Goal: Task Accomplishment & Management: Complete application form

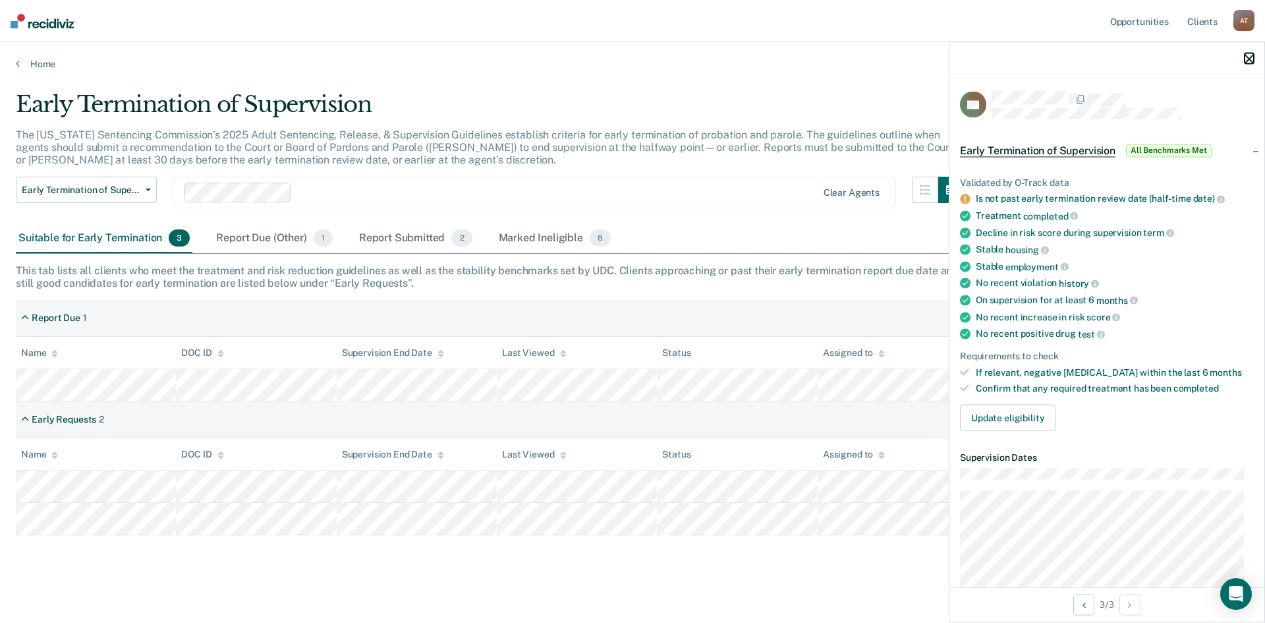
click at [1251, 57] on icon "button" at bounding box center [1249, 58] width 9 height 9
click at [1009, 415] on button "Update eligibility" at bounding box center [1008, 418] width 96 height 26
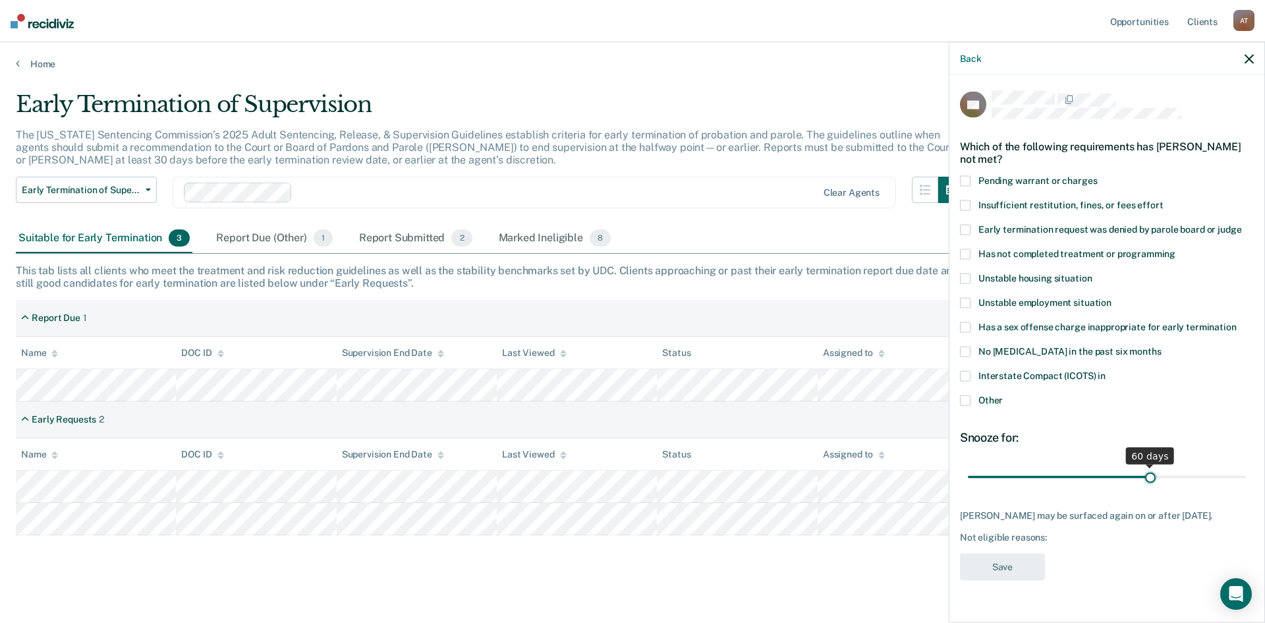
drag, startPoint x: 1060, startPoint y: 475, endPoint x: 1151, endPoint y: 471, distance: 91.0
type input "60"
click at [1151, 471] on input "range" at bounding box center [1107, 476] width 278 height 23
click at [969, 401] on span at bounding box center [965, 400] width 11 height 11
click at [1003, 395] on input "Other" at bounding box center [1003, 395] width 0 height 0
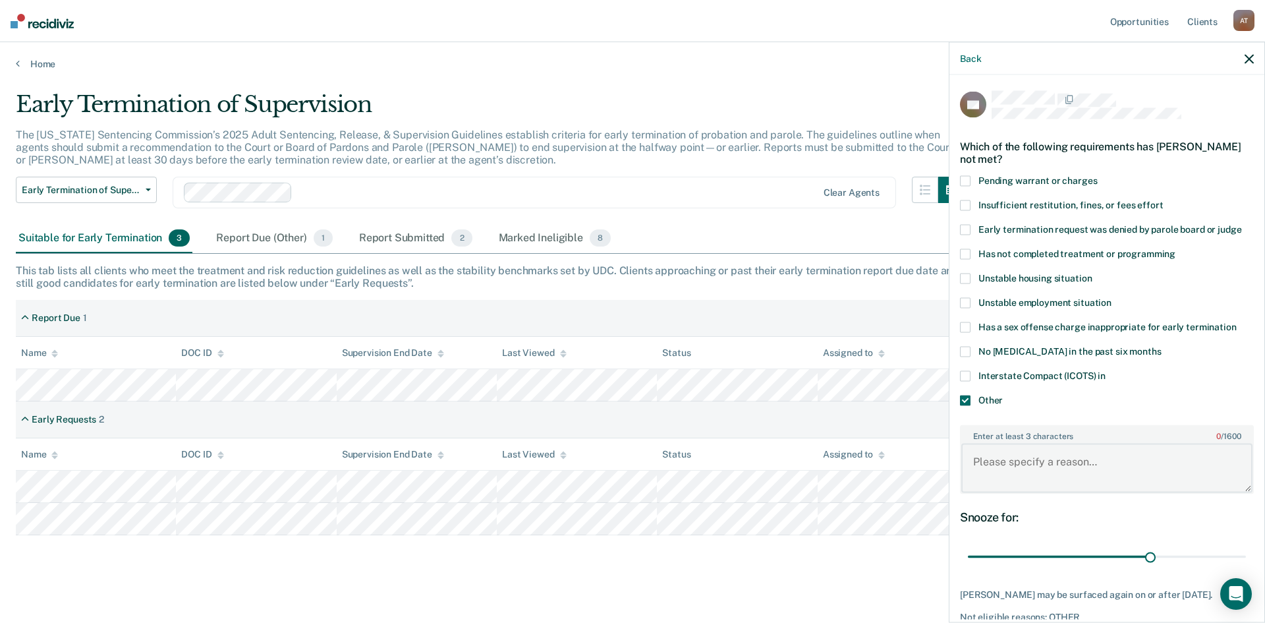
click at [1037, 463] on textarea "Enter at least 3 characters 0 / 1600" at bounding box center [1107, 468] width 291 height 49
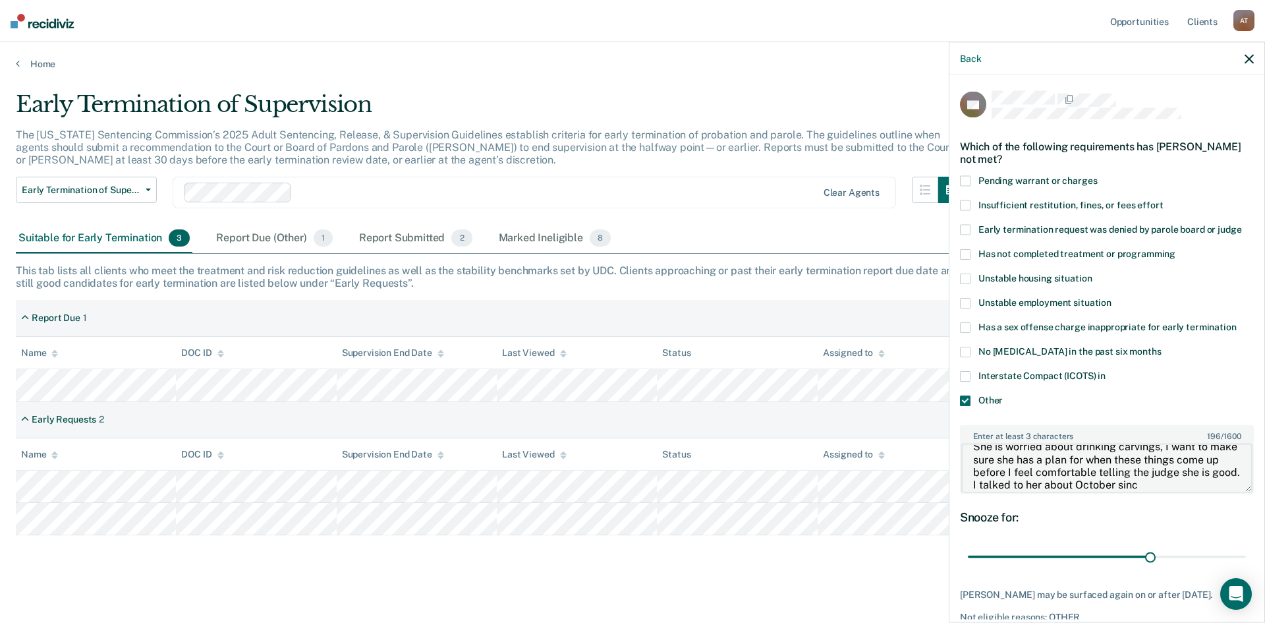
scroll to position [28, 0]
type textarea "She is worried about drinking carvings, I want to make sure she has a plan for …"
drag, startPoint x: 1147, startPoint y: 554, endPoint x: 1057, endPoint y: 551, distance: 89.7
type input "30"
click at [1057, 551] on input "range" at bounding box center [1107, 556] width 278 height 23
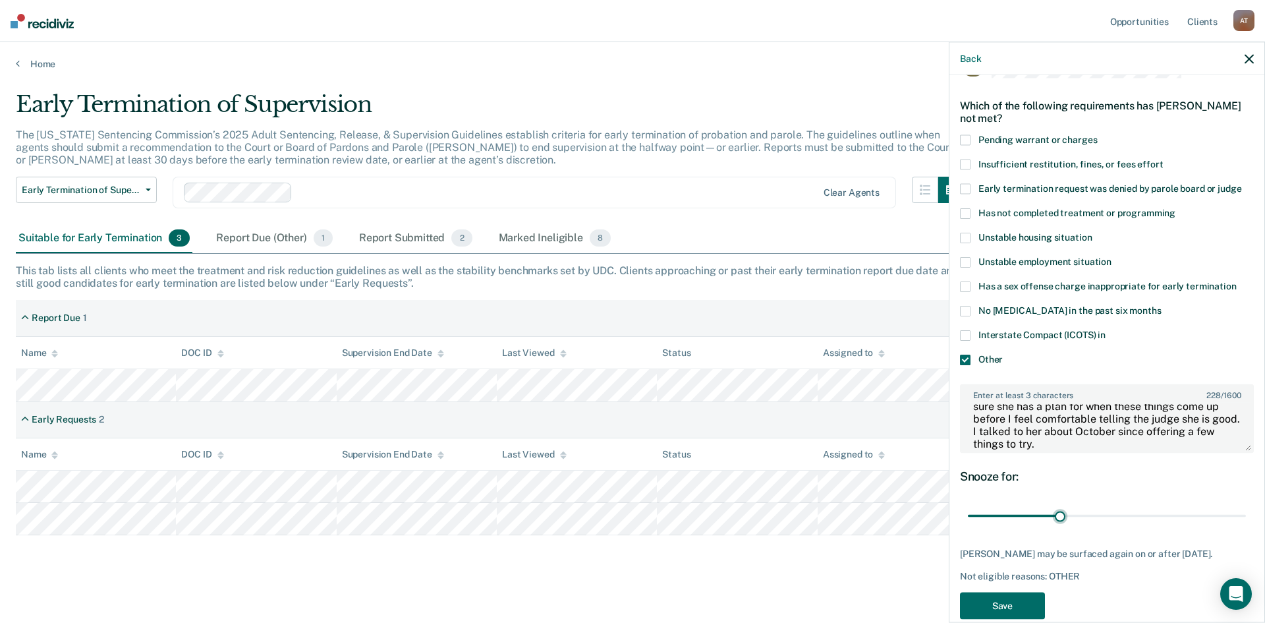
scroll to position [63, 0]
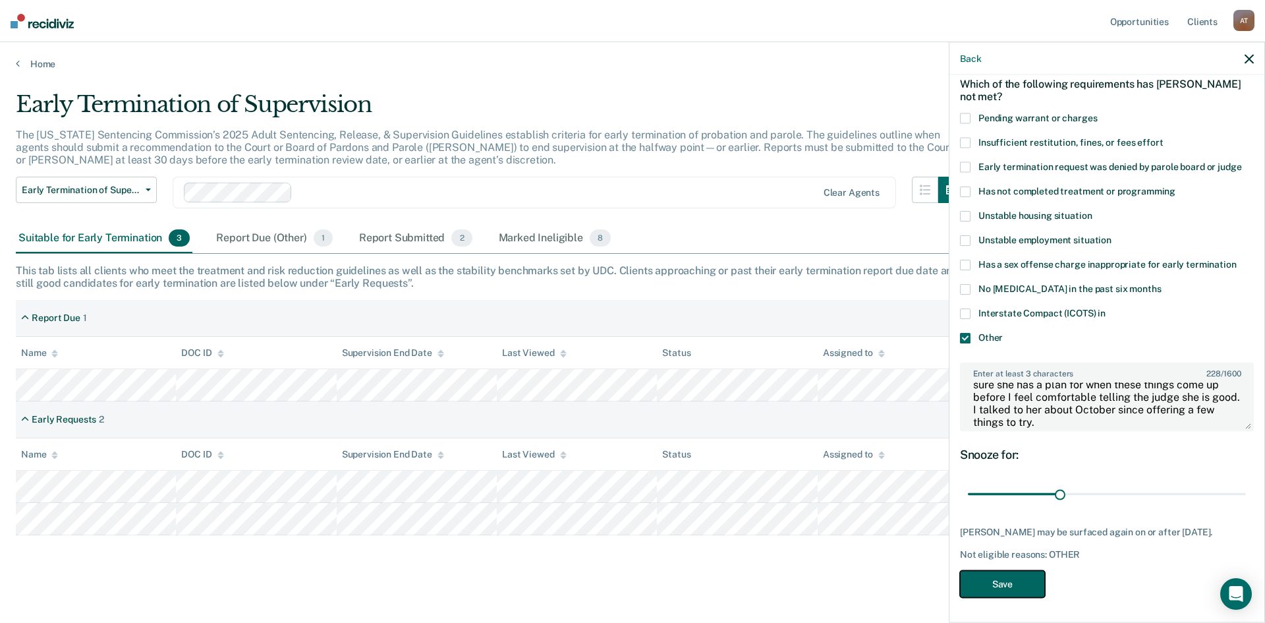
click at [986, 583] on button "Save" at bounding box center [1002, 583] width 85 height 27
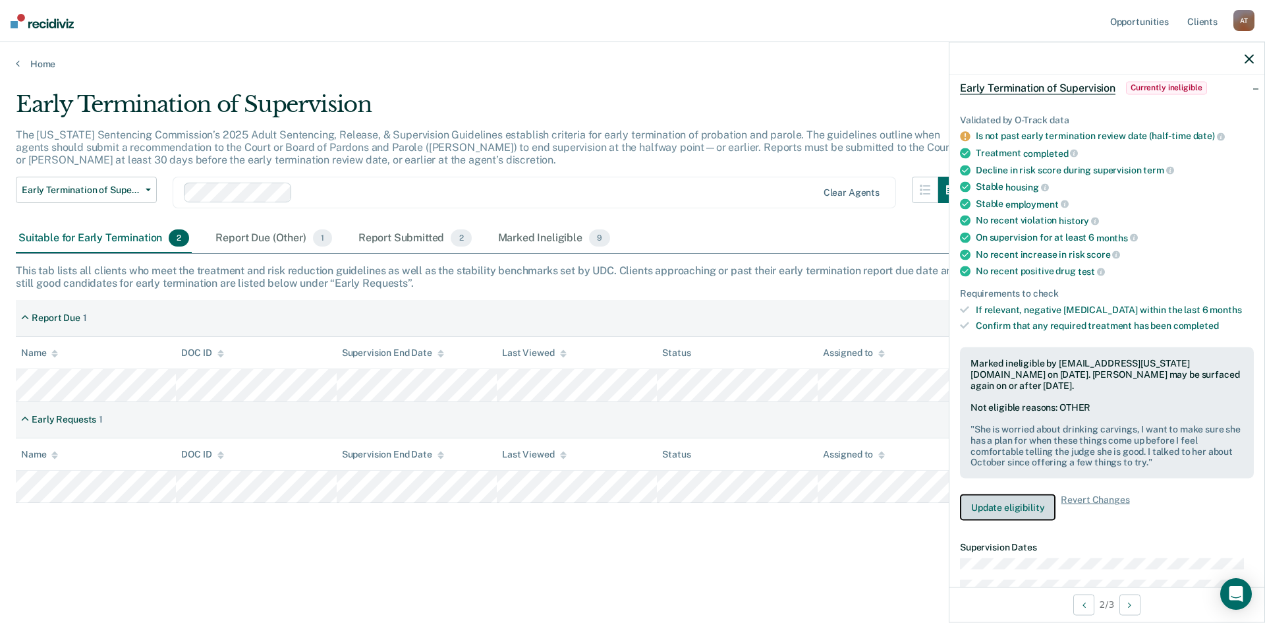
click at [1020, 506] on button "Update eligibility" at bounding box center [1008, 507] width 96 height 26
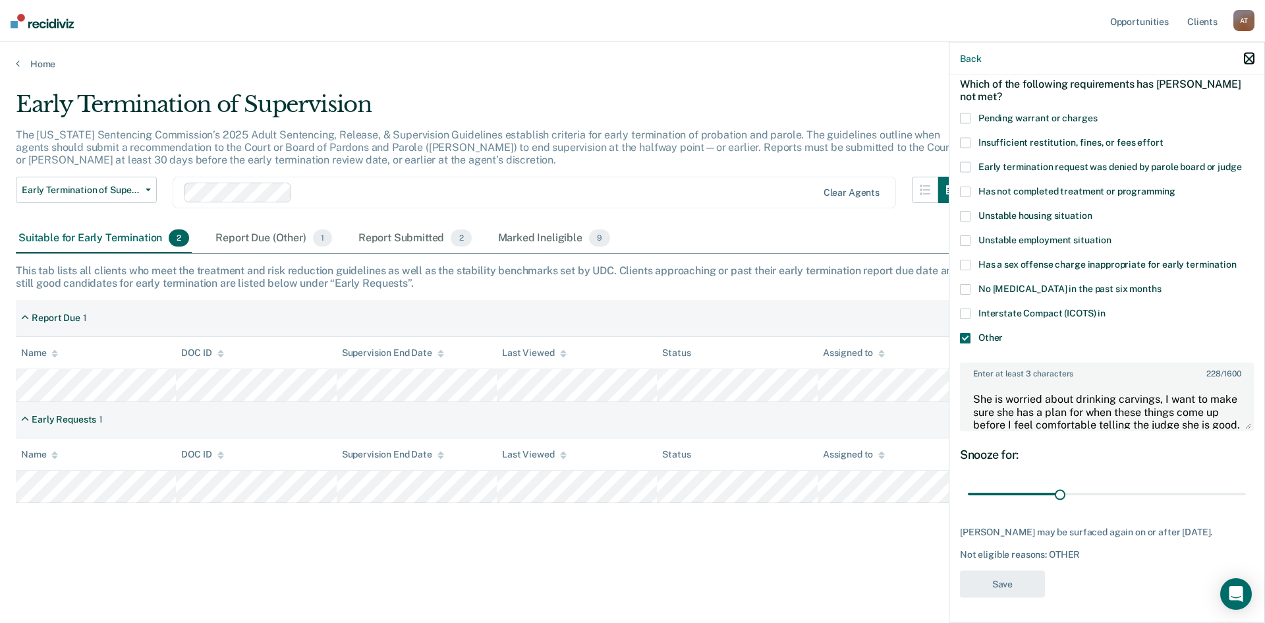
click at [1245, 55] on icon "button" at bounding box center [1249, 58] width 9 height 9
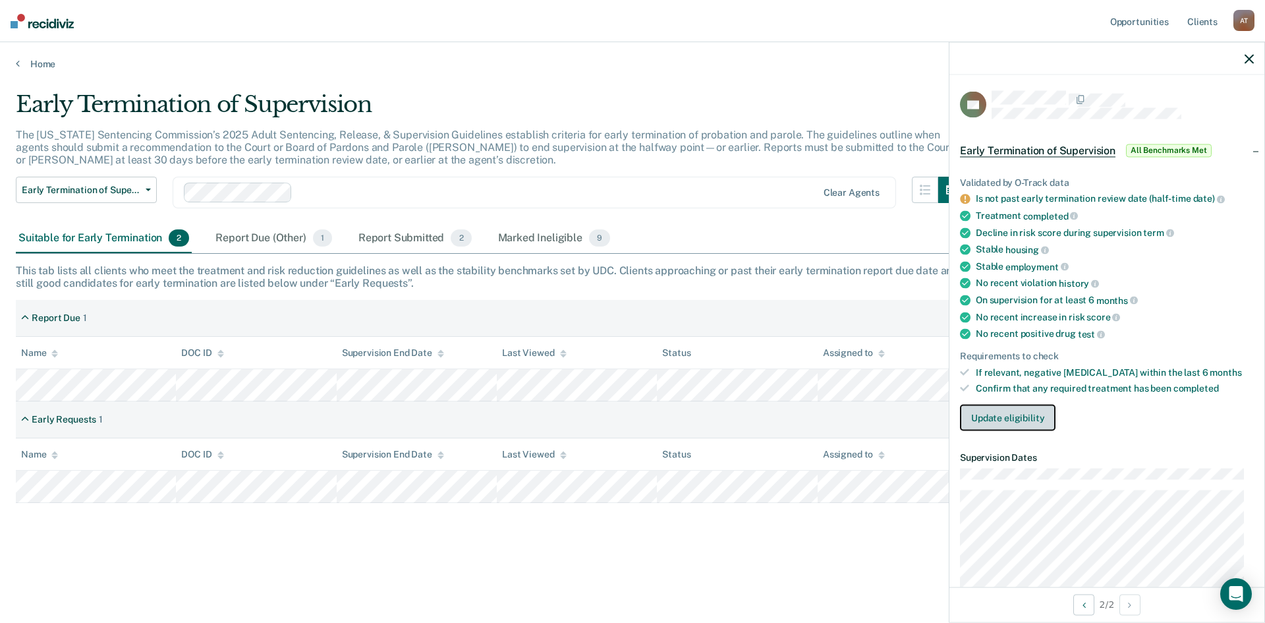
click at [1001, 412] on button "Update eligibility" at bounding box center [1008, 418] width 96 height 26
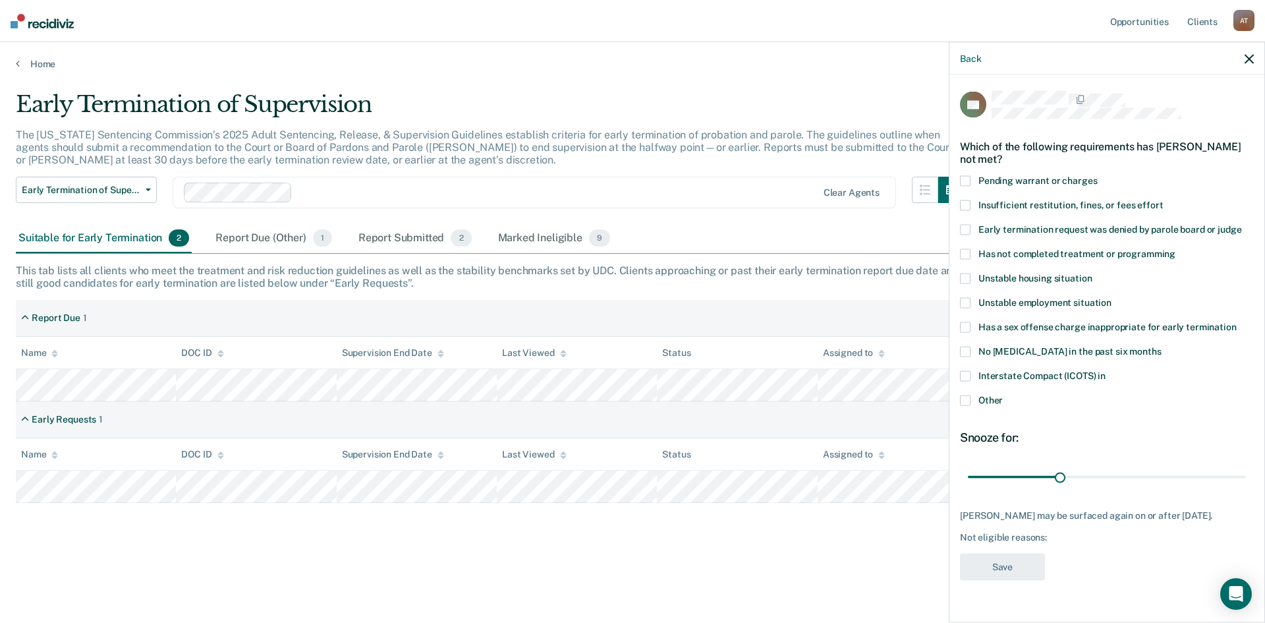
click at [964, 399] on span at bounding box center [965, 400] width 11 height 11
click at [1003, 395] on input "Other" at bounding box center [1003, 395] width 0 height 0
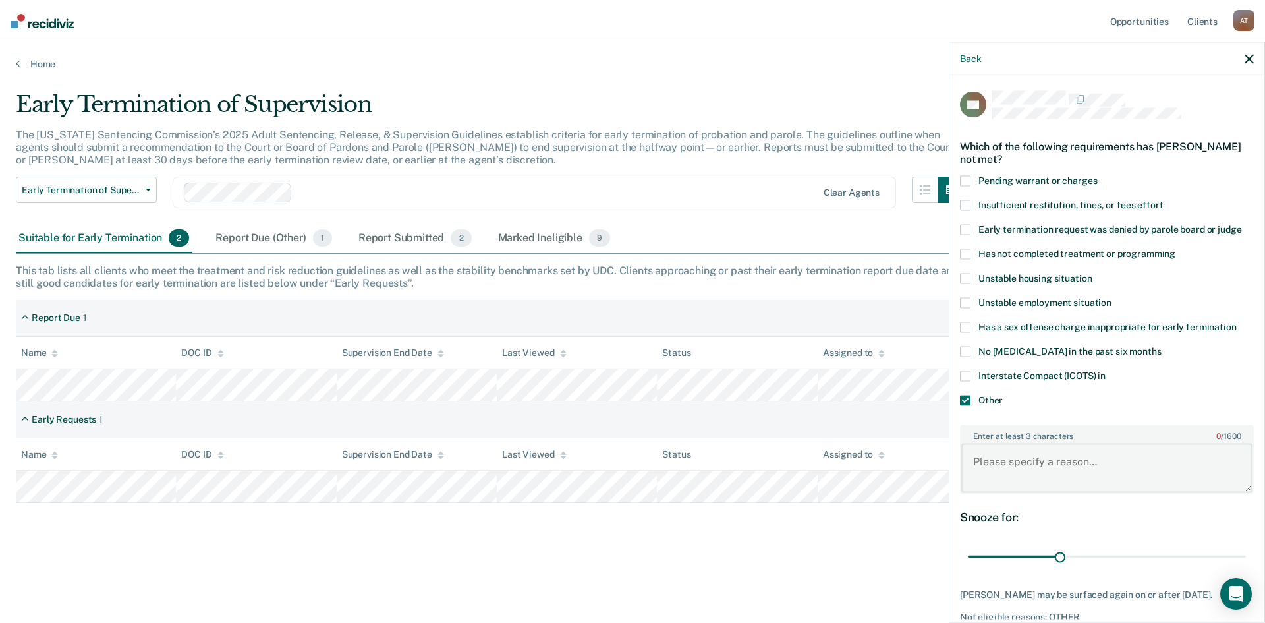
click at [1031, 465] on textarea "Enter at least 3 characters 0 / 1600" at bounding box center [1107, 468] width 291 height 49
type textarea "Early date is not until [DATE], he has not been in the community long enough"
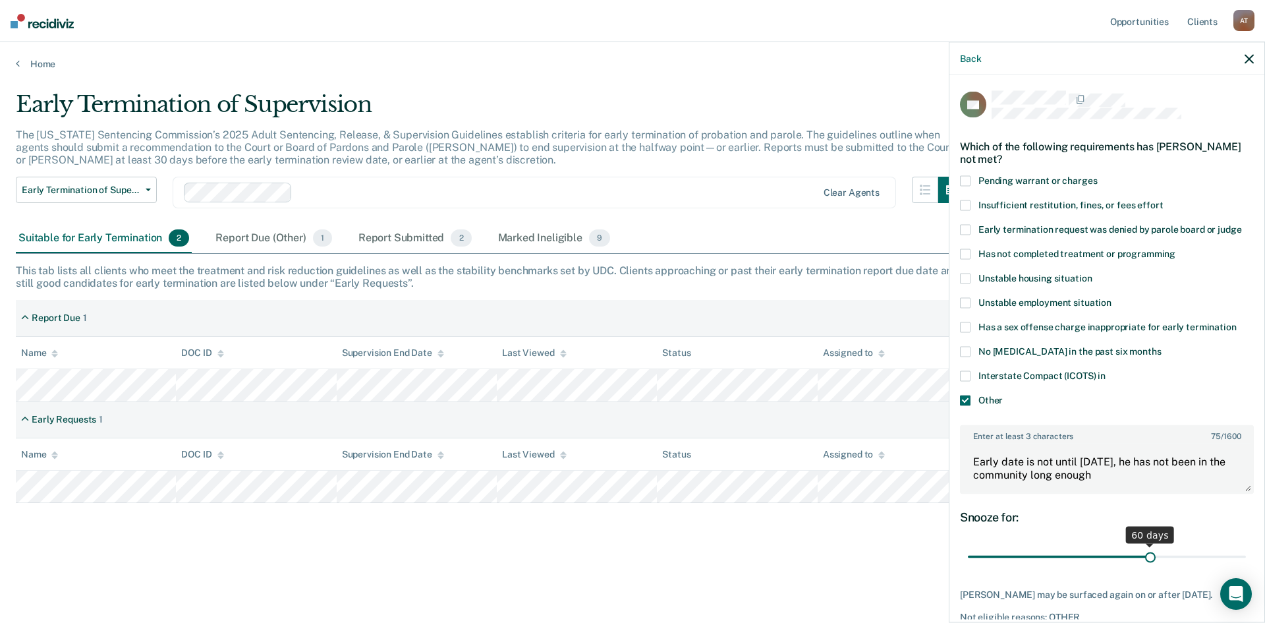
drag, startPoint x: 1060, startPoint y: 556, endPoint x: 1145, endPoint y: 551, distance: 84.5
type input "60"
click at [1145, 551] on input "range" at bounding box center [1107, 556] width 278 height 23
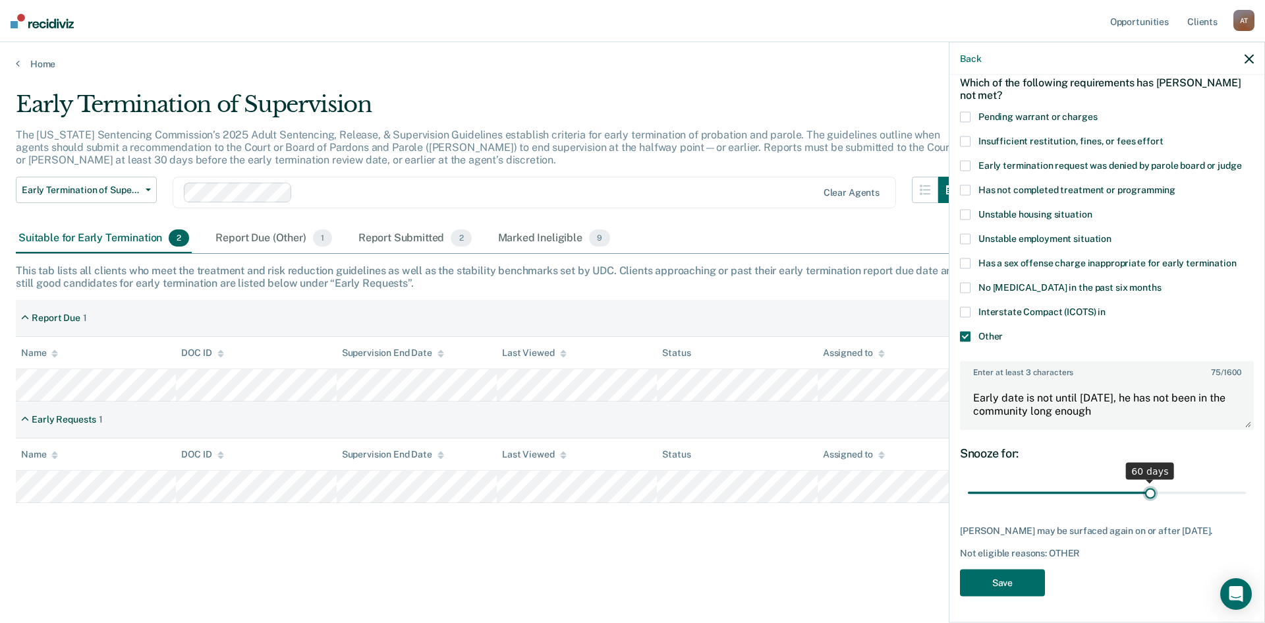
scroll to position [74, 0]
click at [1014, 592] on button "Save" at bounding box center [1002, 582] width 85 height 27
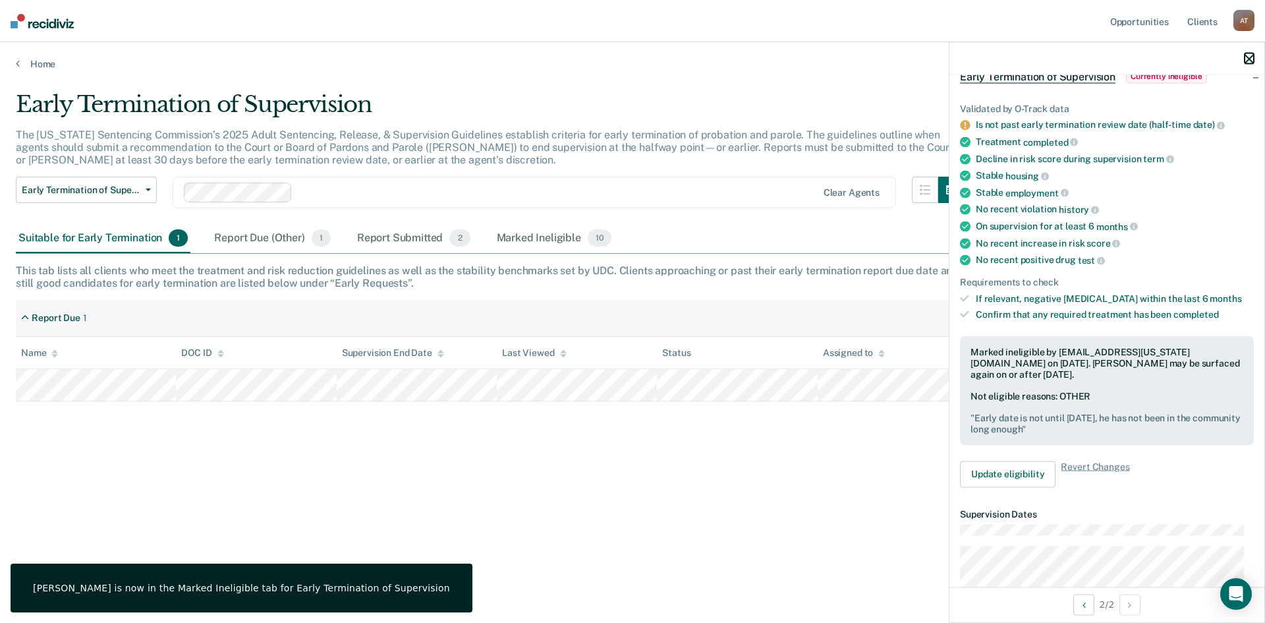
click at [1246, 57] on icon "button" at bounding box center [1249, 58] width 9 height 9
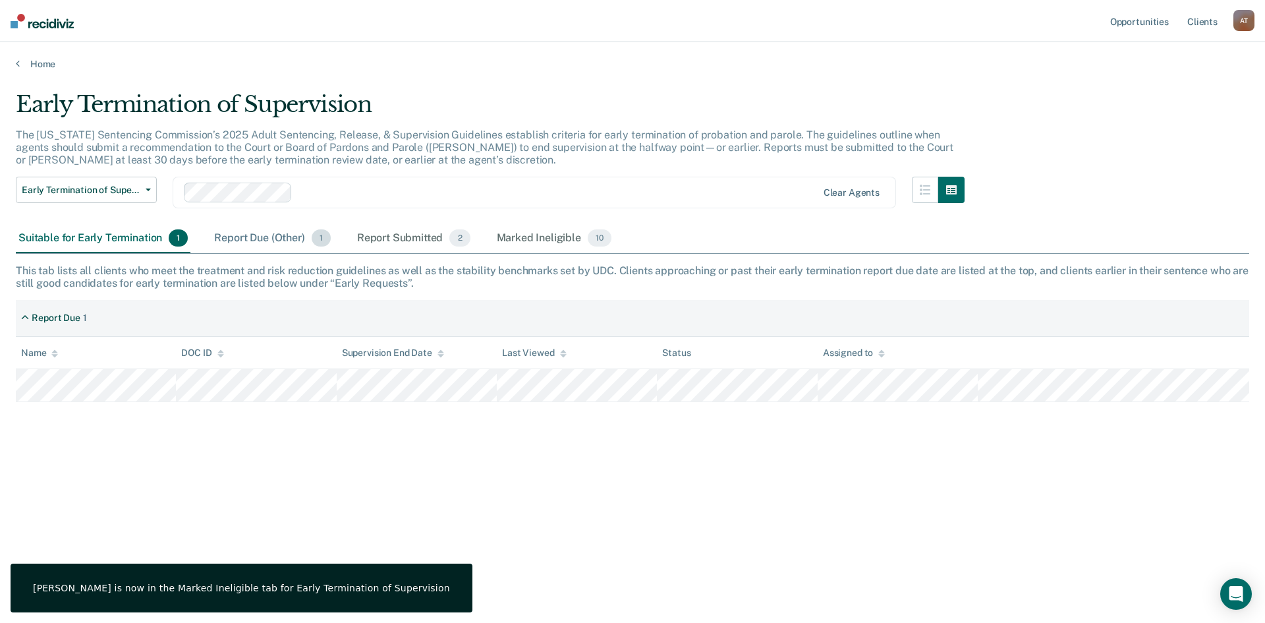
click at [287, 241] on div "Report Due (Other) 1" at bounding box center [272, 238] width 121 height 29
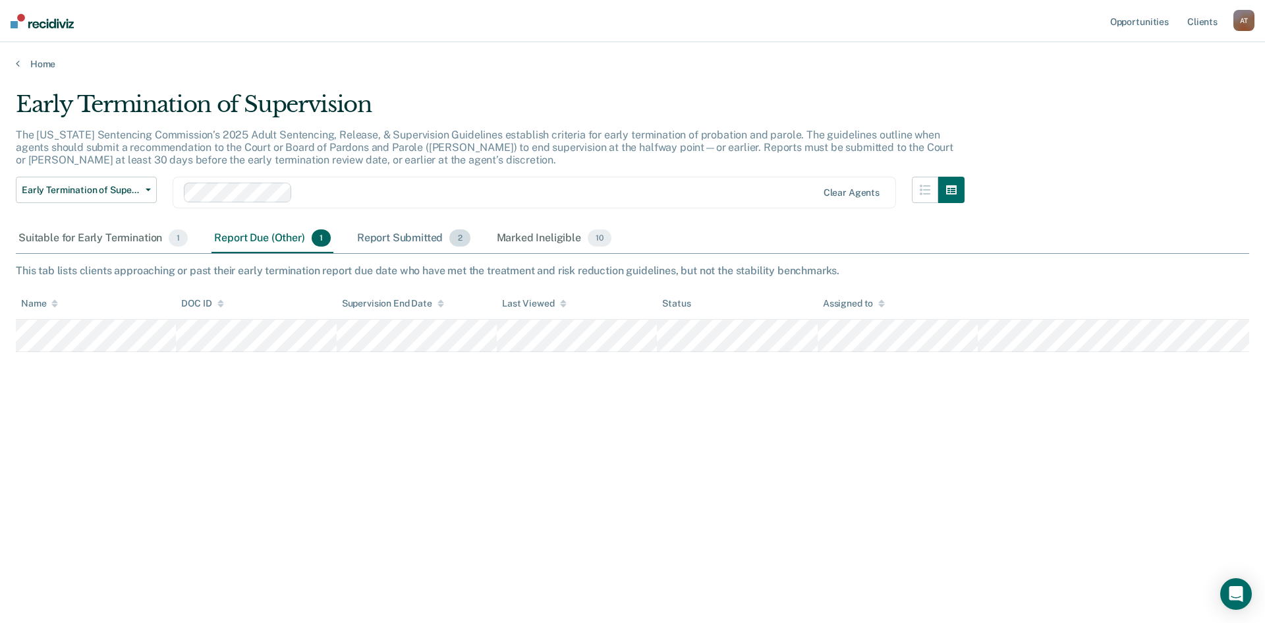
click at [413, 235] on div "Report Submitted 2" at bounding box center [414, 238] width 119 height 29
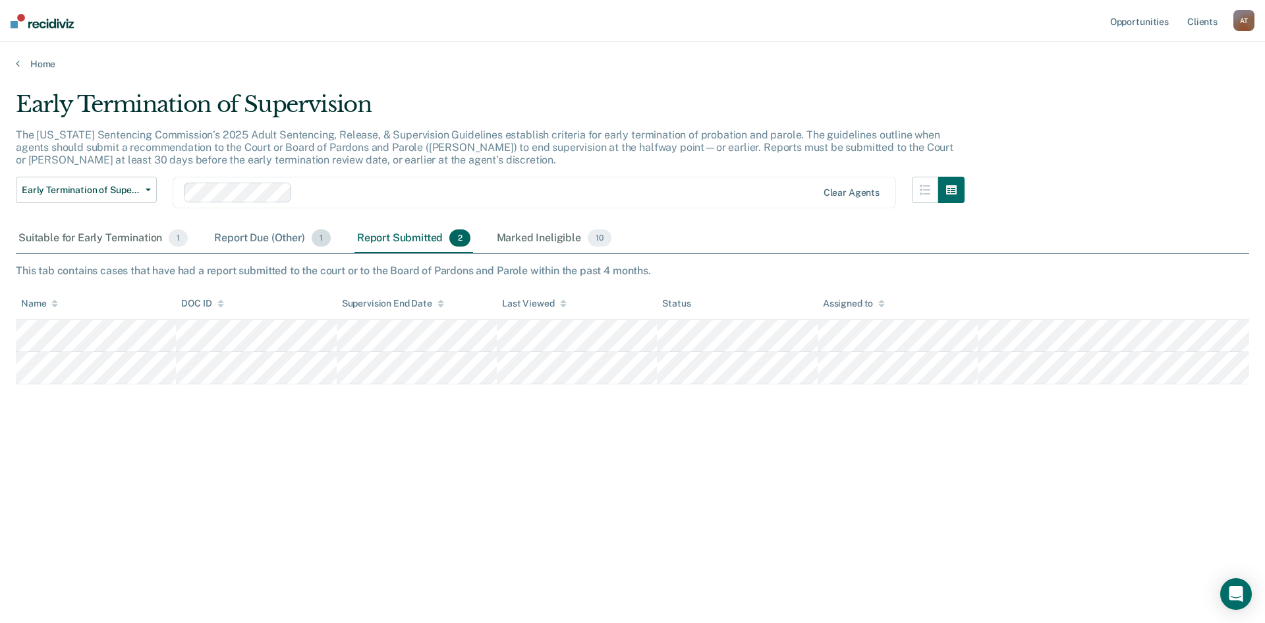
click at [260, 239] on div "Report Due (Other) 1" at bounding box center [272, 238] width 121 height 29
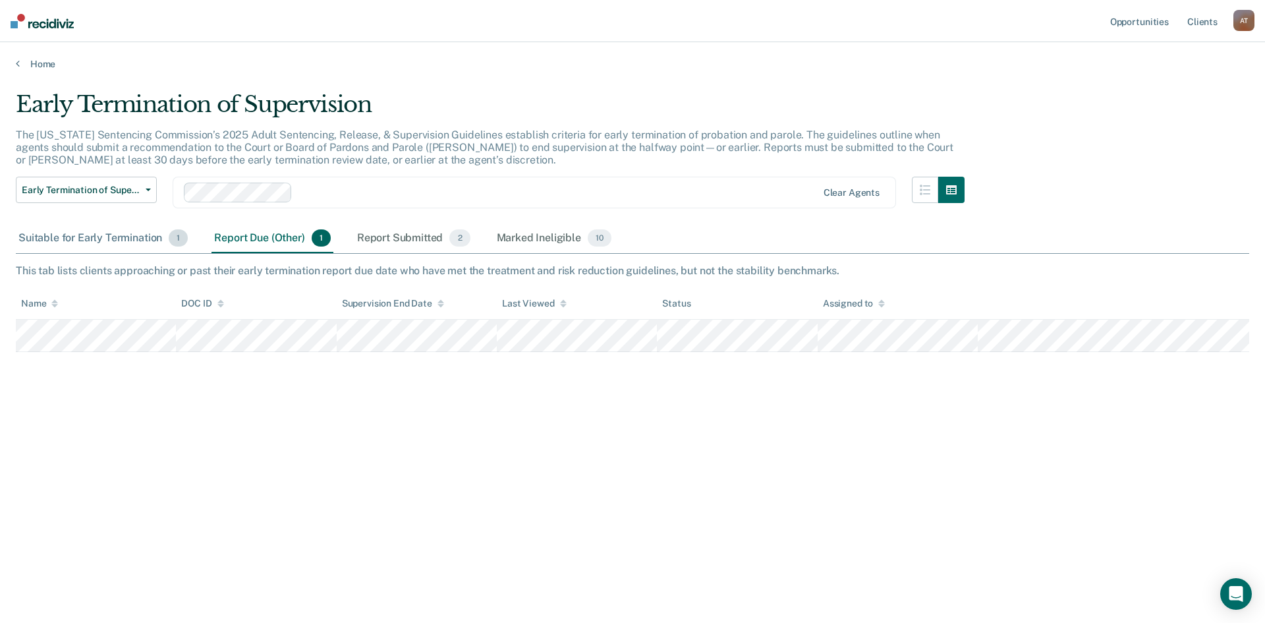
click at [103, 246] on div "Suitable for Early Termination 1" at bounding box center [103, 238] width 175 height 29
